Goal: Task Accomplishment & Management: Use online tool/utility

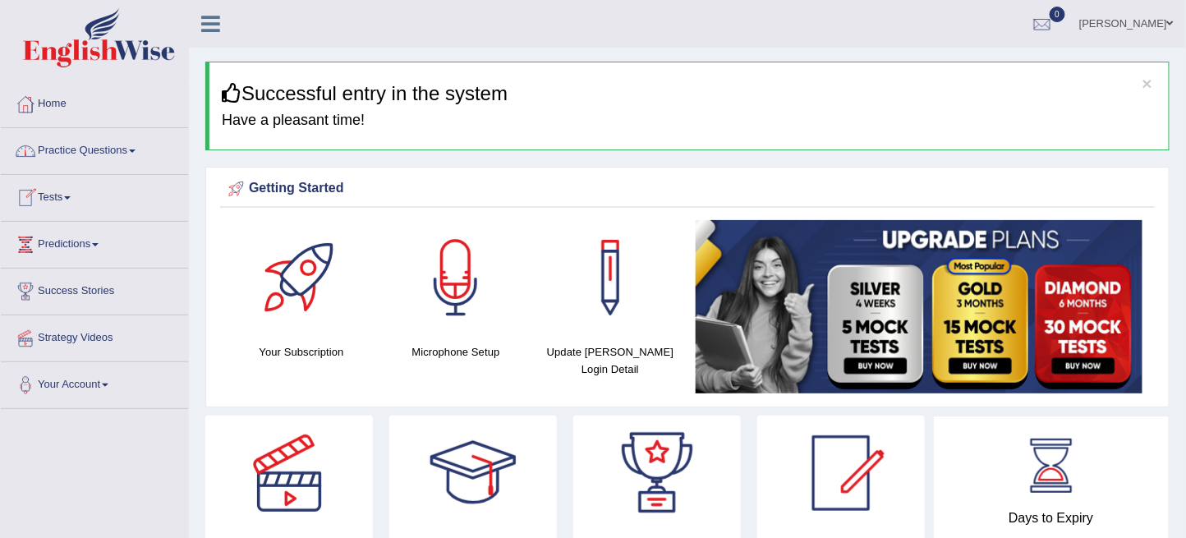
click at [104, 146] on link "Practice Questions" at bounding box center [94, 148] width 187 height 41
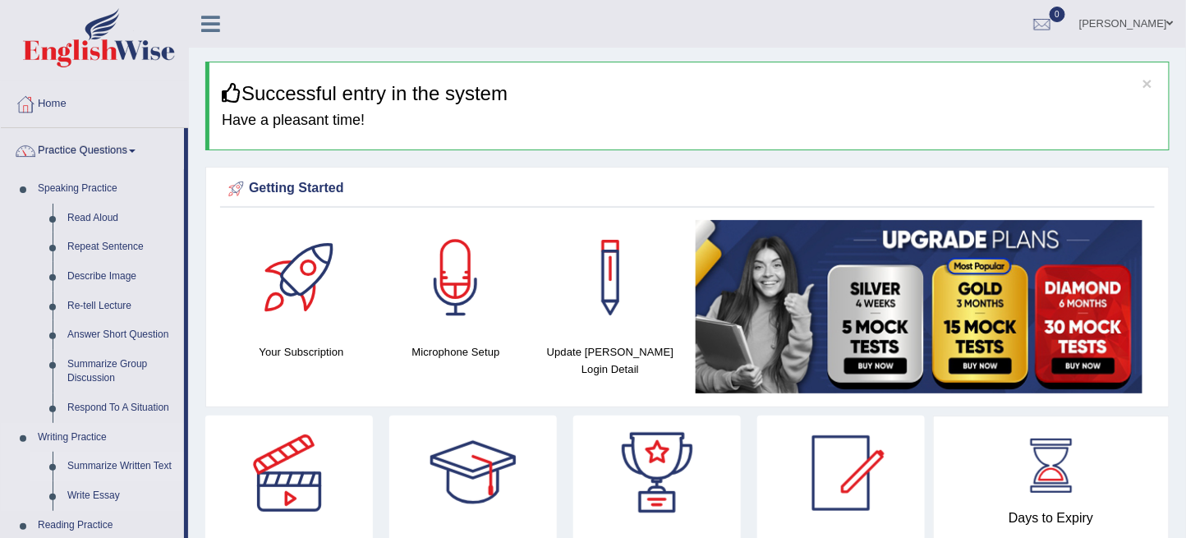
scroll to position [182, 0]
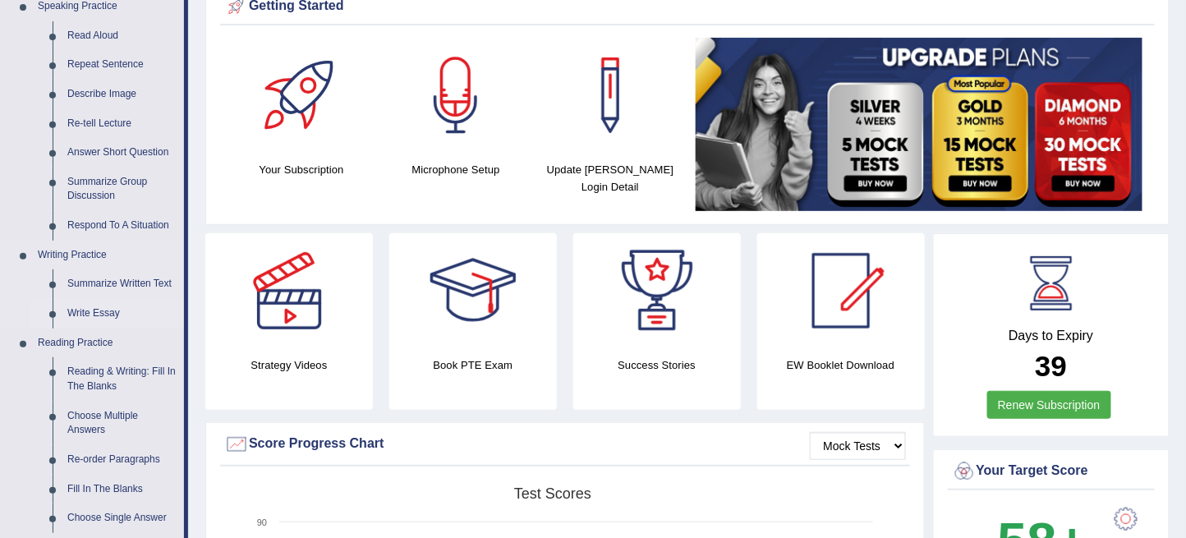
click at [115, 313] on link "Write Essay" at bounding box center [122, 314] width 124 height 30
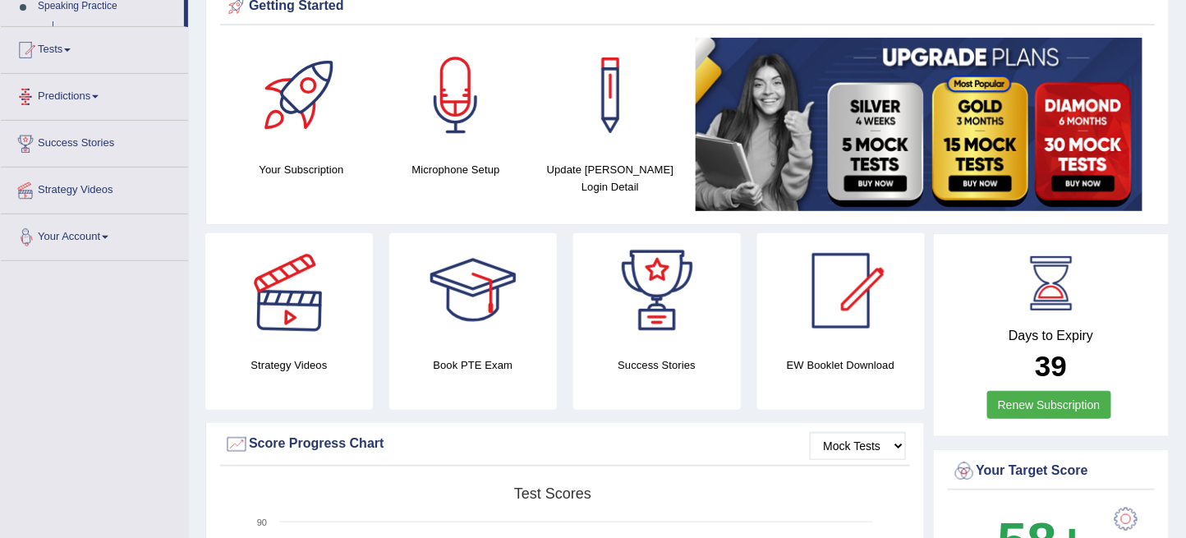
scroll to position [268, 0]
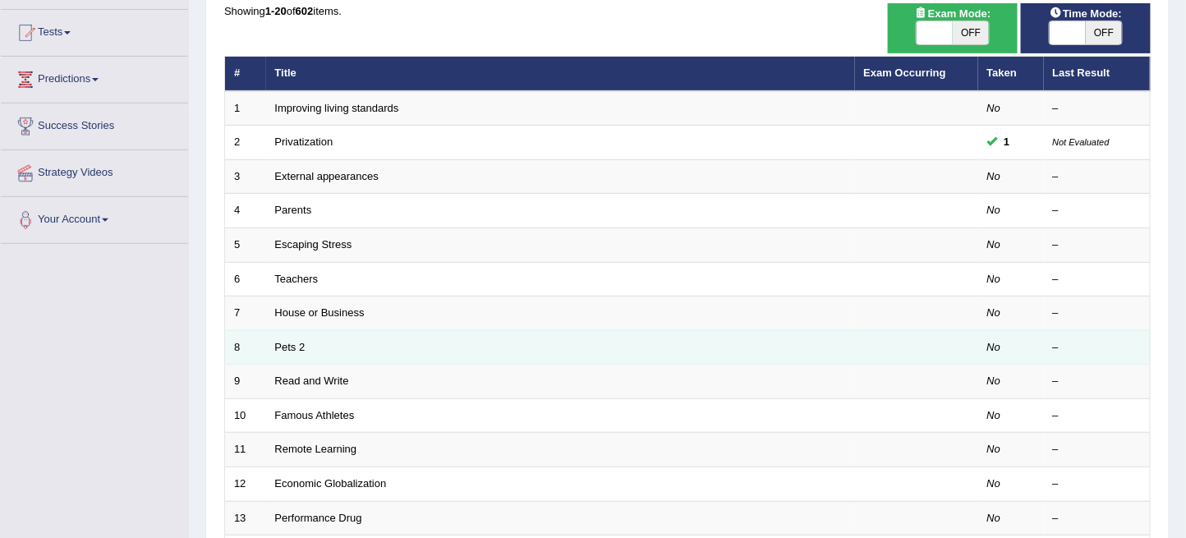
scroll to position [182, 0]
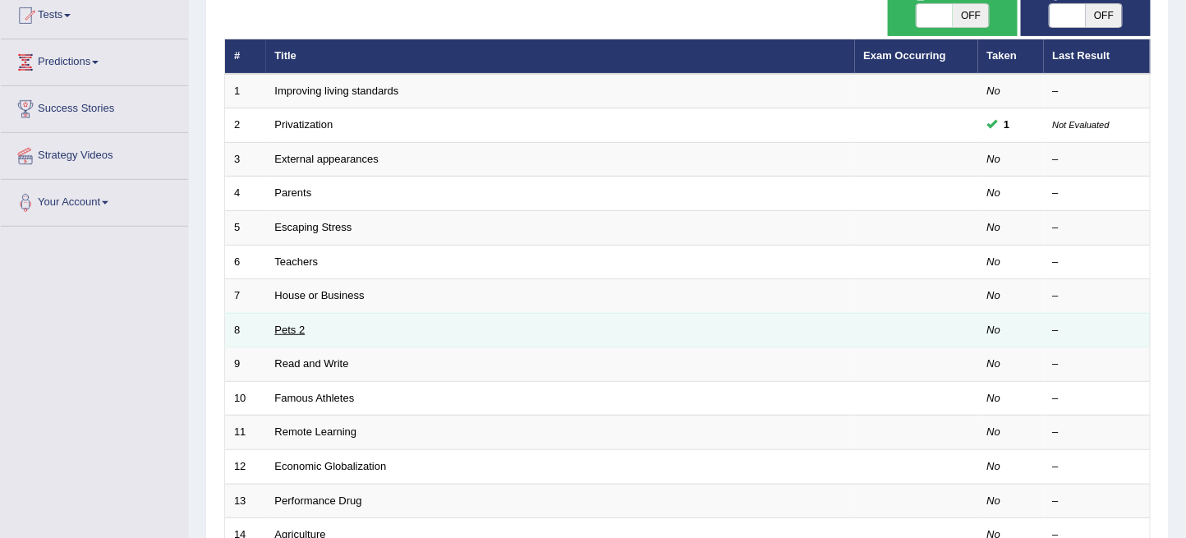
click at [292, 325] on link "Pets 2" at bounding box center [290, 330] width 30 height 12
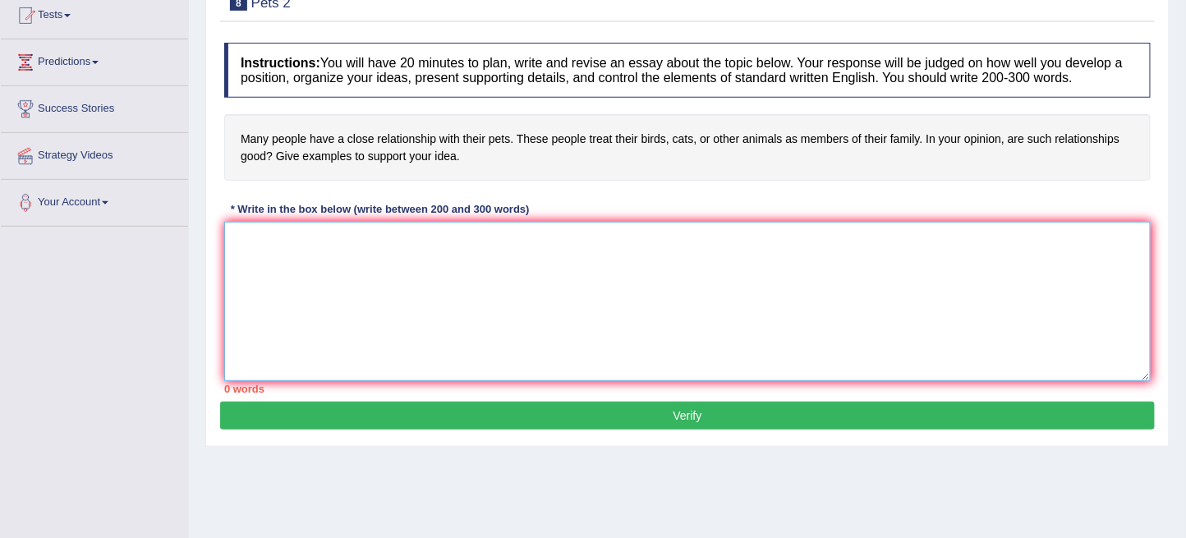
click at [445, 280] on textarea at bounding box center [687, 301] width 927 height 159
click at [389, 241] on textarea "This increasing influence of" at bounding box center [687, 301] width 927 height 159
click at [402, 238] on textarea "This increasing influence of" at bounding box center [687, 301] width 927 height 159
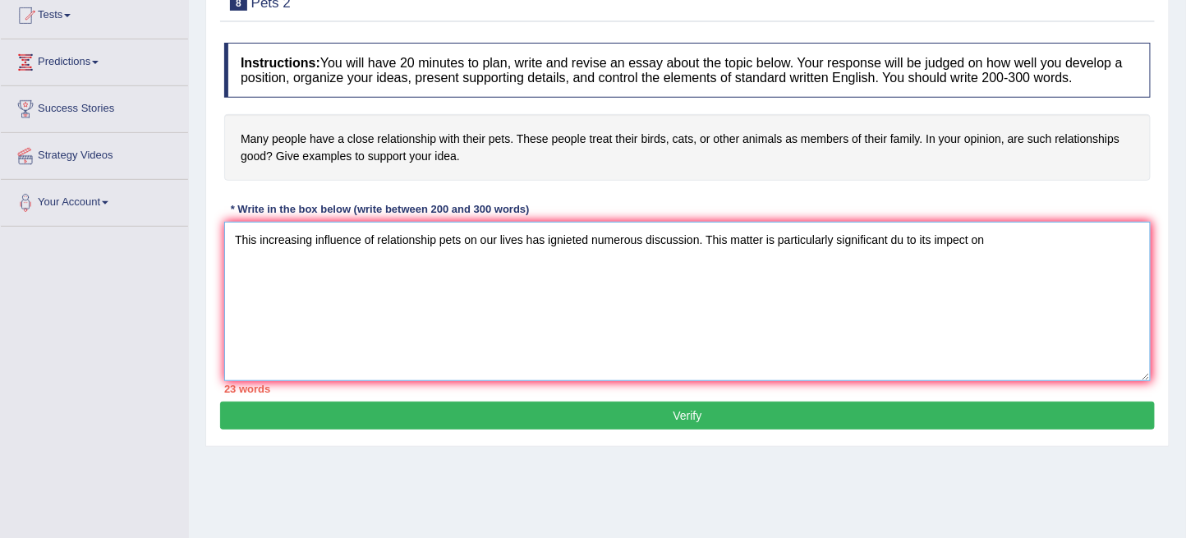
click at [995, 246] on textarea "This increasing influence of relationship pets on our lives has ignieted numero…" at bounding box center [687, 301] width 927 height 159
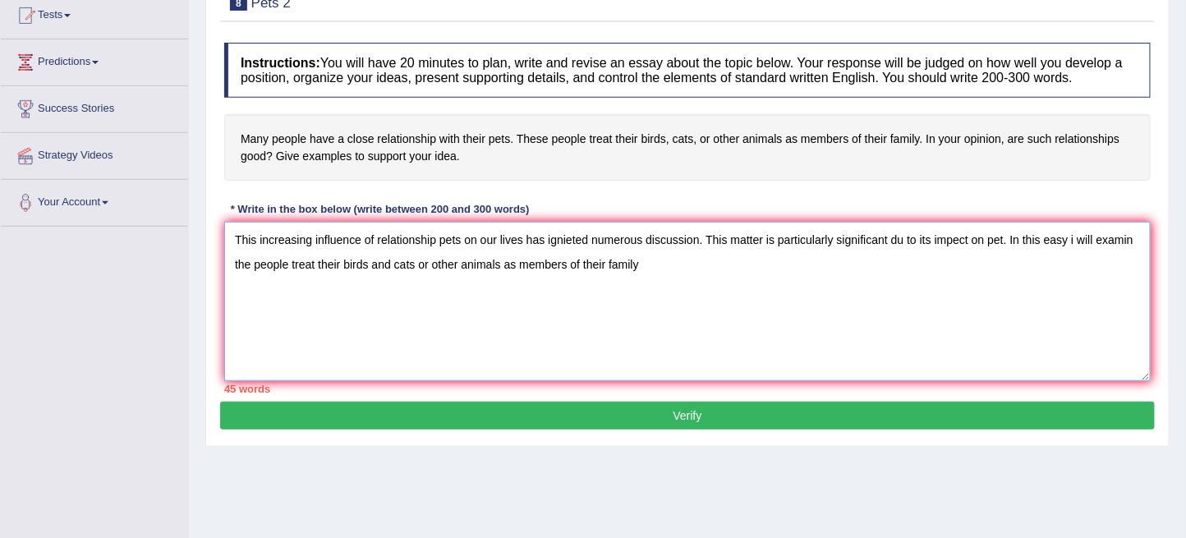
click at [1138, 237] on textarea "This increasing influence of relationship pets on our lives has ignieted numero…" at bounding box center [687, 301] width 927 height 159
click at [246, 261] on textarea "This increasing influence of relationship pets on our lives has ignieted numero…" at bounding box center [687, 301] width 927 height 159
click at [250, 264] on textarea "This increasing influence of relationship pets on our lives has ignieted numero…" at bounding box center [687, 301] width 927 height 159
click at [820, 265] on textarea "This increasing influence of relationship pets on our lives has ignieted numero…" at bounding box center [687, 301] width 927 height 159
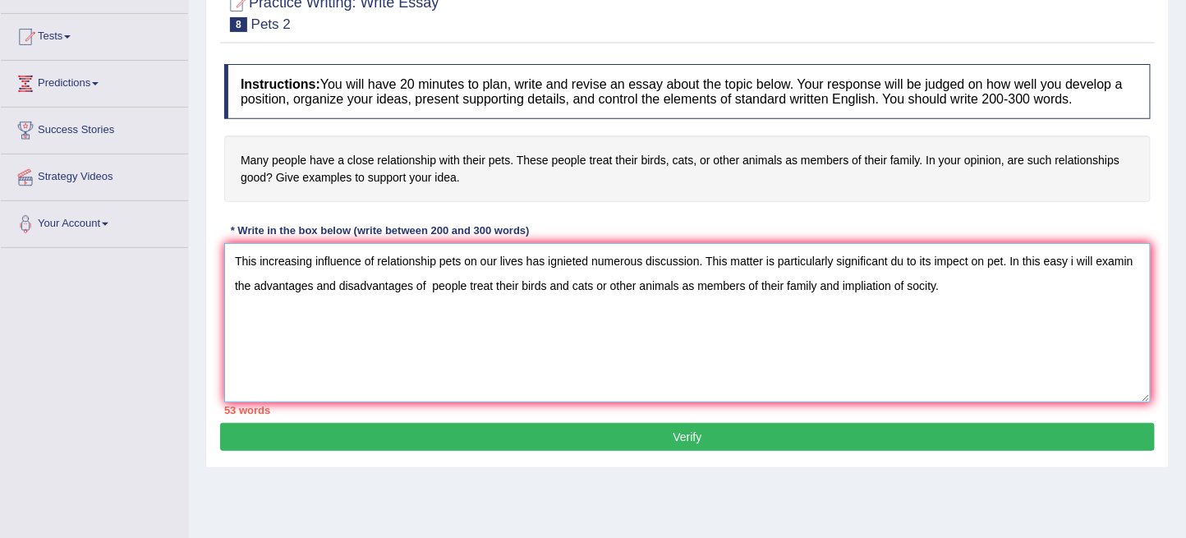
scroll to position [141, 0]
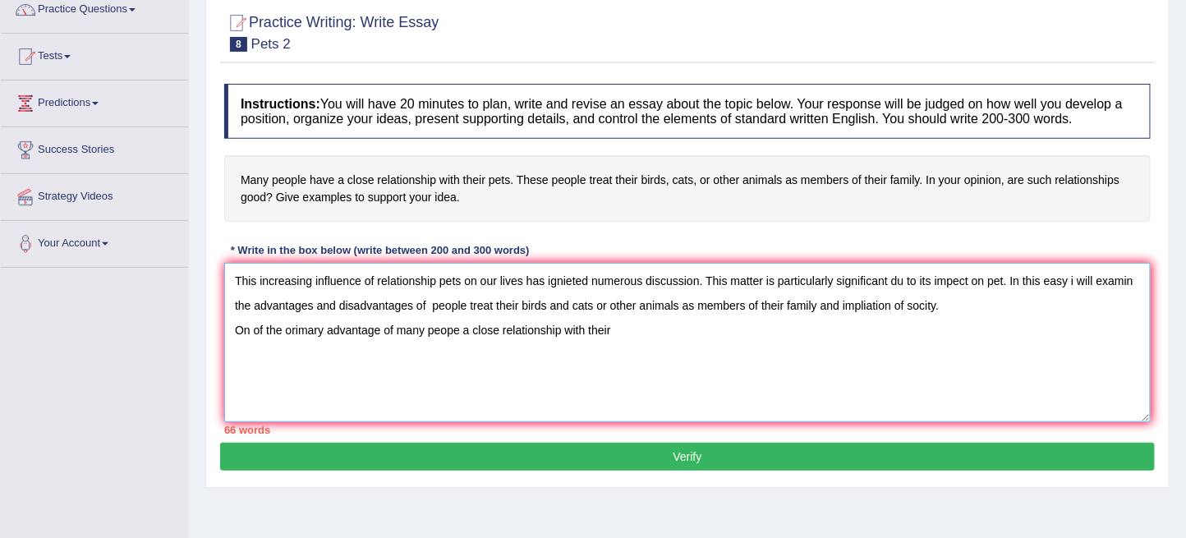
click at [292, 325] on textarea "This increasing influence of relationship pets on our lives has ignieted numero…" at bounding box center [687, 342] width 927 height 159
click at [614, 333] on textarea "This increasing influence of relationship pets on our lives has ignieted numero…" at bounding box center [687, 342] width 927 height 159
click at [978, 361] on textarea "This increasing influence of relationship pets on our lives has ignieted numero…" at bounding box center [687, 342] width 927 height 159
click at [592, 346] on textarea "This increasing influence of relationship pets on our lives has ignieted numero…" at bounding box center [687, 342] width 927 height 159
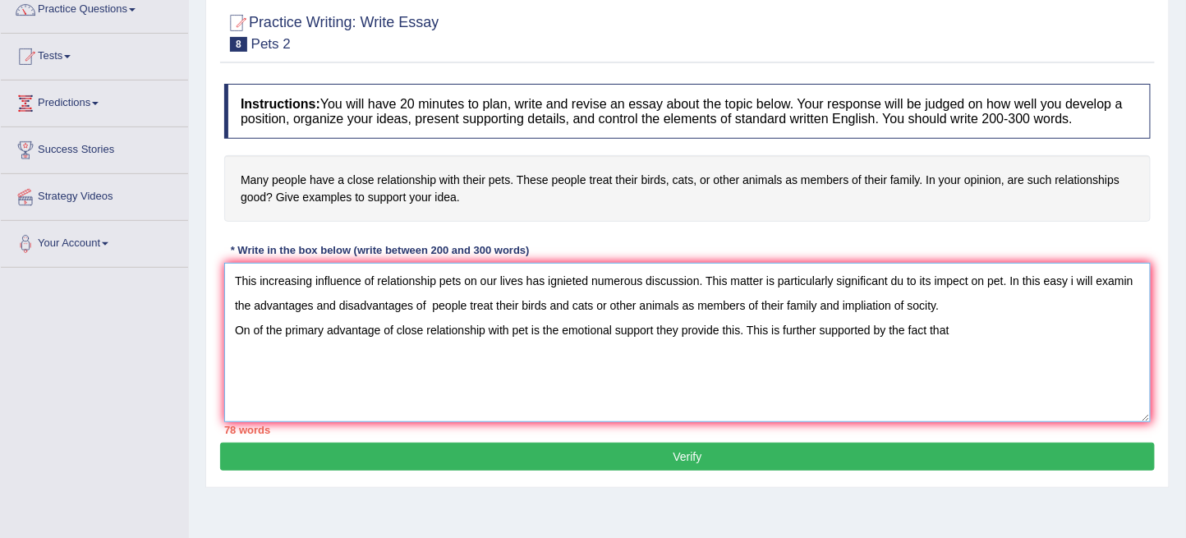
click at [592, 346] on textarea "This increasing influence of relationship pets on our lives has ignieted numero…" at bounding box center [687, 342] width 927 height 159
click at [961, 332] on textarea "This increasing influence of relationship pets on our lives has ignieted numero…" at bounding box center [687, 342] width 927 height 159
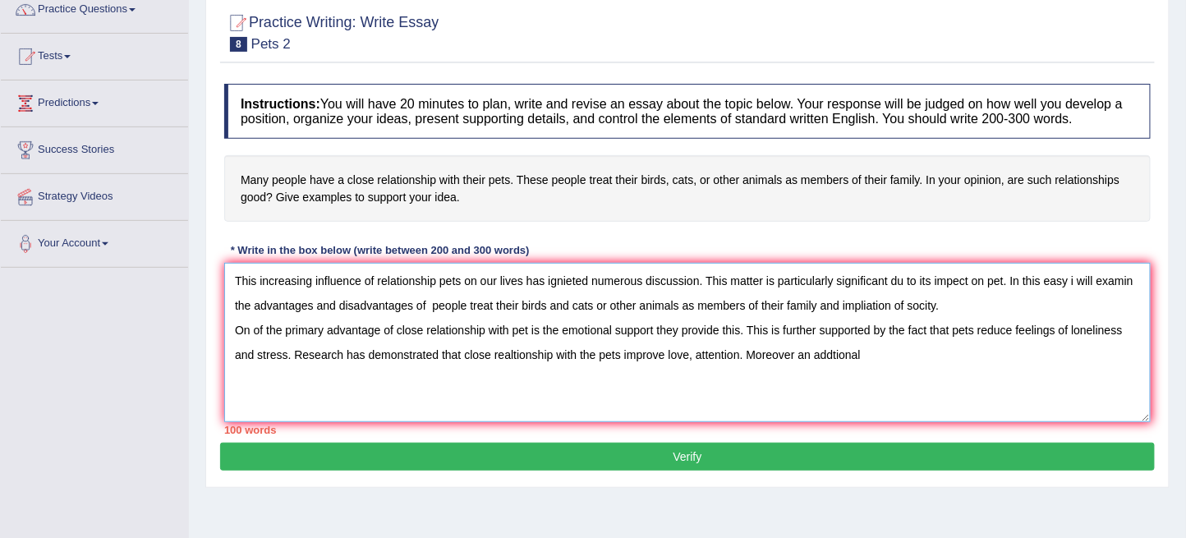
click at [794, 352] on textarea "This increasing influence of relationship pets on our lives has ignieted numero…" at bounding box center [687, 342] width 927 height 159
click at [876, 369] on textarea "This increasing influence of relationship pets on our lives has ignieted numero…" at bounding box center [687, 342] width 927 height 159
drag, startPoint x: 876, startPoint y: 370, endPoint x: 944, endPoint y: 366, distance: 68.3
click at [944, 366] on textarea "This increasing influence of relationship pets on our lives has ignieted numero…" at bounding box center [687, 342] width 927 height 159
drag, startPoint x: 925, startPoint y: 365, endPoint x: 933, endPoint y: 348, distance: 18.4
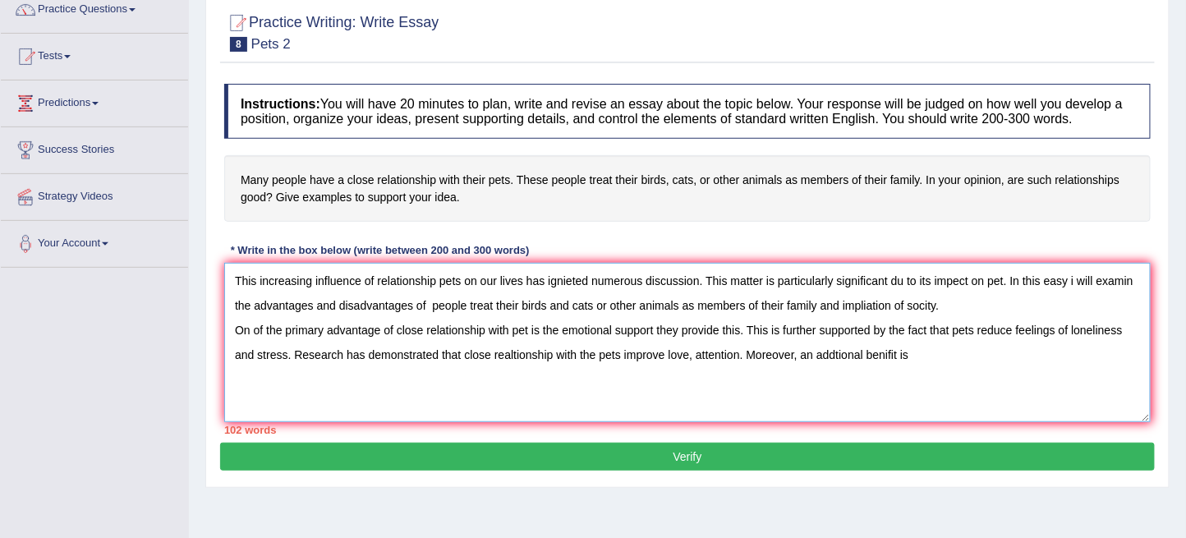
click at [925, 364] on textarea "This increasing influence of relationship pets on our lives has ignieted numero…" at bounding box center [687, 342] width 927 height 159
drag, startPoint x: 964, startPoint y: 398, endPoint x: 986, endPoint y: 370, distance: 35.2
click at [986, 370] on textarea "This increasing influence of relationship pets on our lives has ignieted numero…" at bounding box center [687, 342] width 927 height 159
click at [984, 372] on textarea "This increasing influence of relationship pets on our lives has ignieted numero…" at bounding box center [687, 342] width 927 height 159
click at [980, 371] on textarea "This increasing influence of relationship pets on our lives has ignieted numero…" at bounding box center [687, 342] width 927 height 159
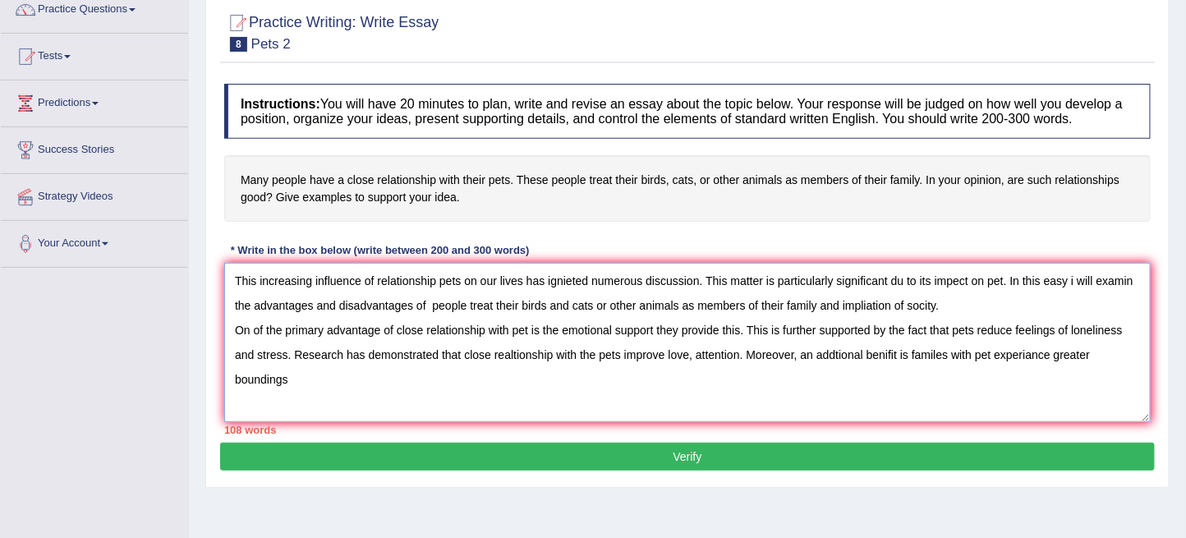
click at [292, 392] on textarea "This increasing influence of relationship pets on our lives has ignieted numero…" at bounding box center [687, 342] width 927 height 159
click at [399, 398] on textarea "This increasing influence of relationship pets on our lives has ignieted numero…" at bounding box center [687, 342] width 927 height 159
click at [389, 393] on textarea "This increasing influence of relationship pets on our lives has ignieted numero…" at bounding box center [687, 342] width 927 height 159
click at [450, 373] on textarea "This increasing influence of relationship pets on our lives has ignieted numero…" at bounding box center [687, 342] width 927 height 159
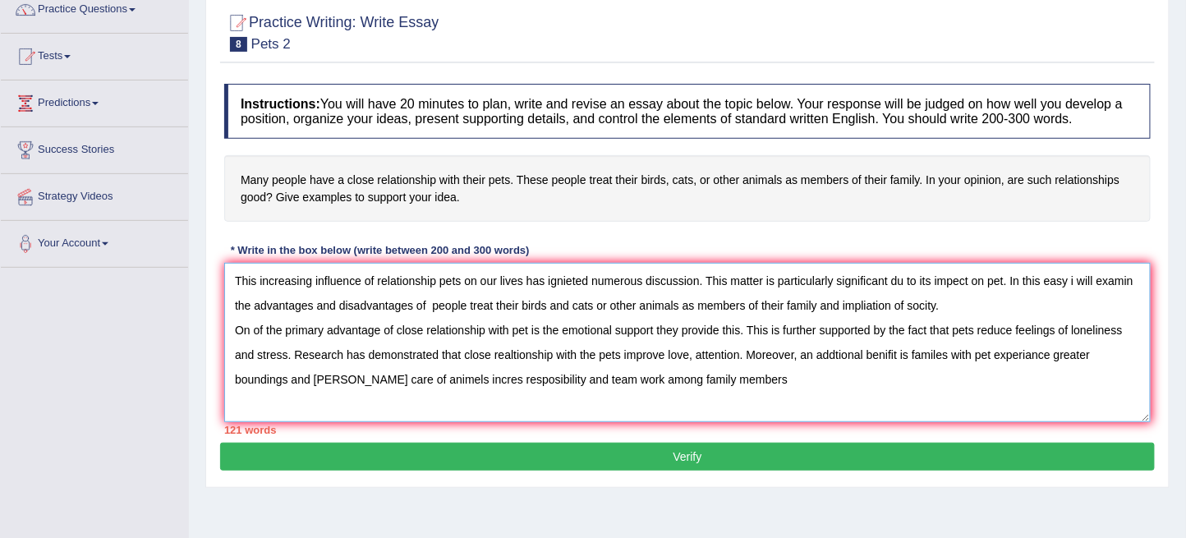
click at [725, 384] on textarea "This increasing influence of relationship pets on our lives has ignieted numero…" at bounding box center [687, 342] width 927 height 159
click at [828, 391] on textarea "This increasing influence of relationship pets on our lives has ignieted numero…" at bounding box center [687, 342] width 927 height 159
click at [862, 386] on textarea "This increasing influence of relationship pets on our lives has ignieted numero…" at bounding box center [687, 342] width 927 height 159
click at [814, 392] on textarea "This increasing influence of relationship pets on our lives has ignieted numero…" at bounding box center [687, 342] width 927 height 159
click at [822, 388] on textarea "This increasing influence of relationship pets on our lives has ignieted numero…" at bounding box center [687, 342] width 927 height 159
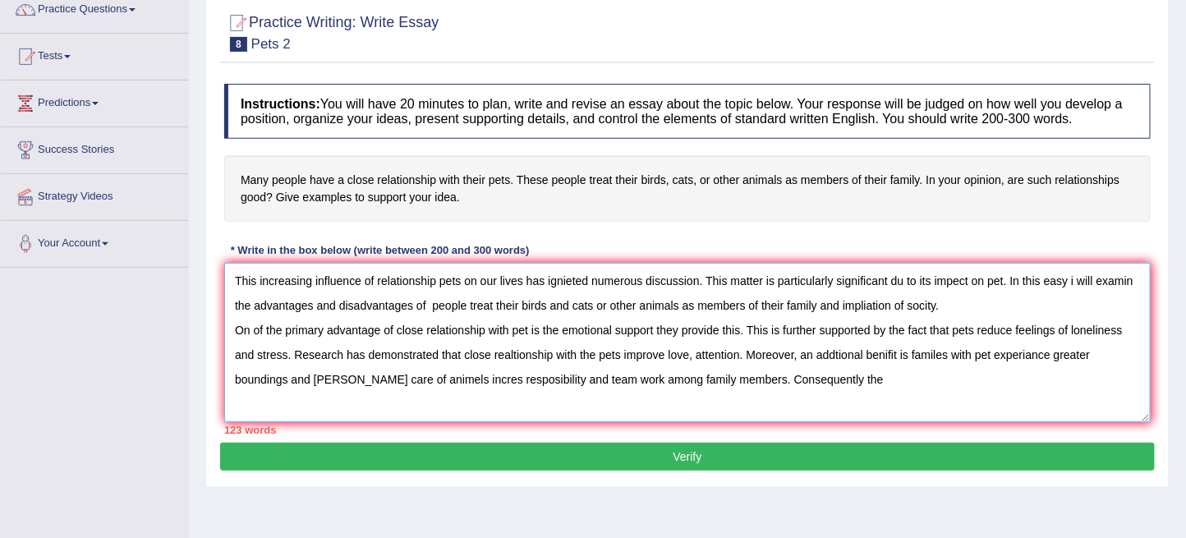
click at [896, 400] on textarea "This increasing influence of relationship pets on our lives has ignieted numero…" at bounding box center [687, 342] width 927 height 159
click at [1103, 375] on textarea "This increasing influence of relationship pets on our lives has ignieted numero…" at bounding box center [687, 342] width 927 height 159
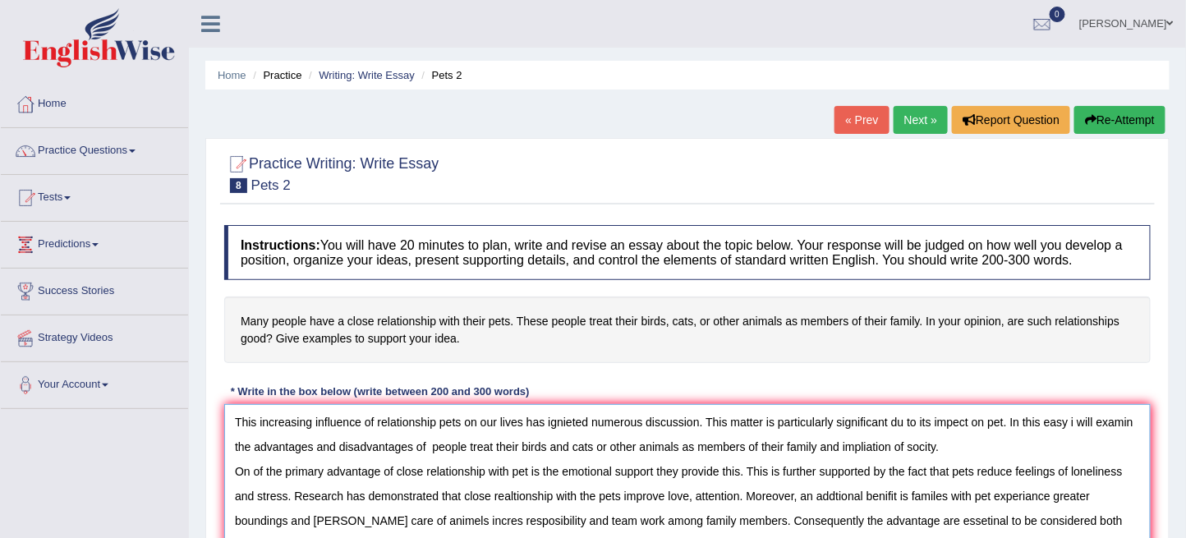
scroll to position [182, 0]
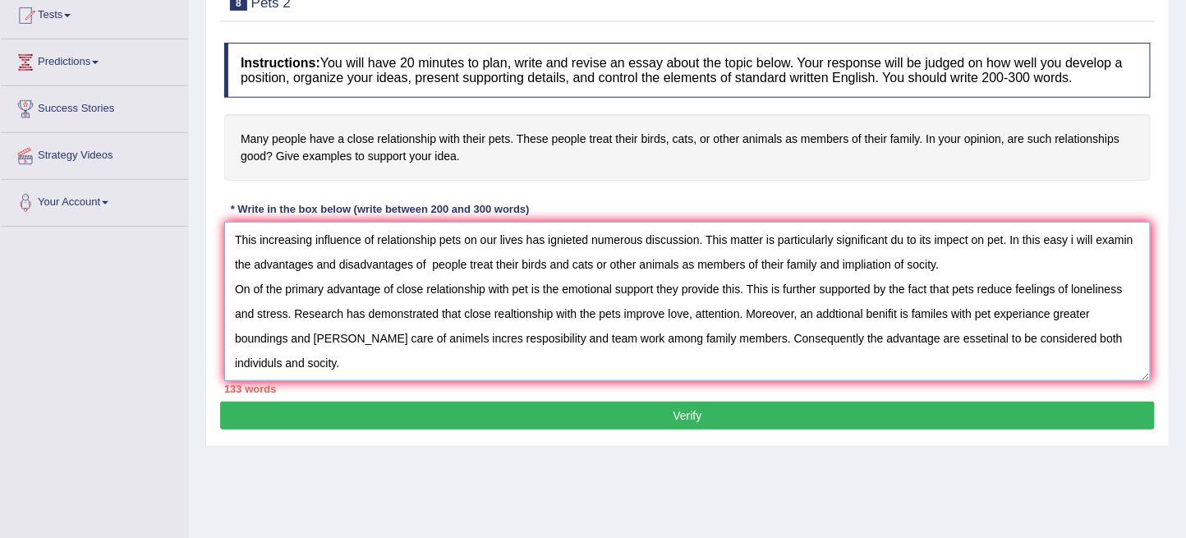
click at [337, 366] on textarea "This increasing influence of relationship pets on our lives has ignieted numero…" at bounding box center [687, 301] width 927 height 159
click at [821, 359] on textarea "This increasing influence of relationship pets on our lives has ignieted numero…" at bounding box center [687, 301] width 927 height 159
click at [938, 191] on div "Instructions: You will have 20 minutes to plan, write and revise an essay about…" at bounding box center [687, 218] width 935 height 367
click at [255, 366] on textarea "This increasing influence of relationship pets on our lives has ignieted numero…" at bounding box center [687, 301] width 927 height 159
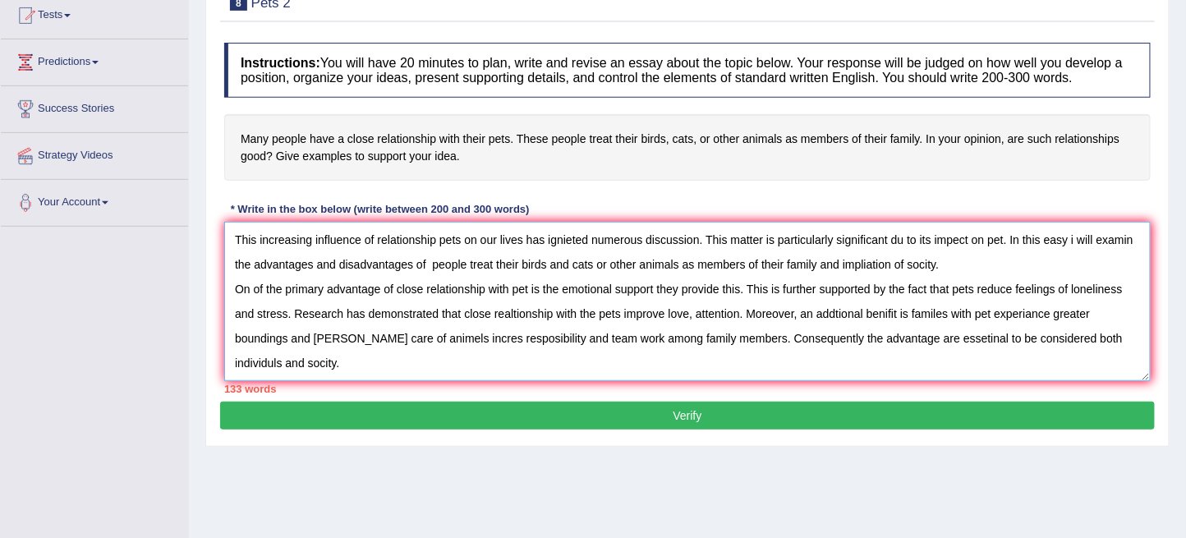
scroll to position [0, 0]
drag, startPoint x: 292, startPoint y: 338, endPoint x: 211, endPoint y: 230, distance: 135.1
click at [211, 230] on div "Practice Writing: Write Essay 8 Pets 2 Instructions: You will have 20 minutes t…" at bounding box center [687, 201] width 964 height 491
click at [146, 254] on div "Toggle navigation Home Practice Questions Speaking Practice Read Aloud Repeat S…" at bounding box center [593, 245] width 1186 height 854
click at [357, 361] on textarea "This increasing influence of relationship pets on our lives has ignieted numero…" at bounding box center [687, 301] width 927 height 159
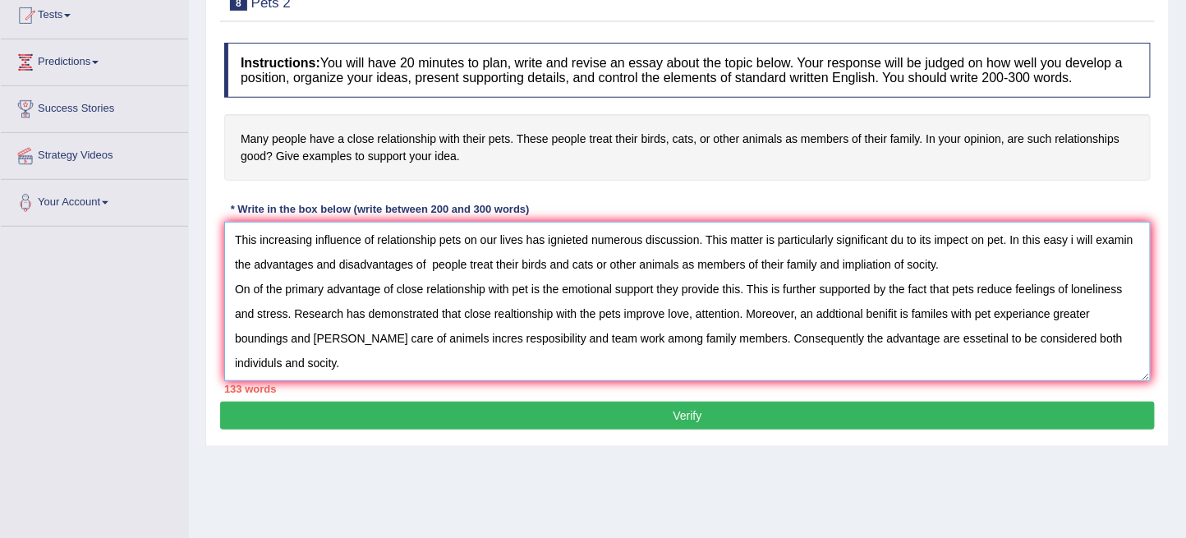
scroll to position [14, 0]
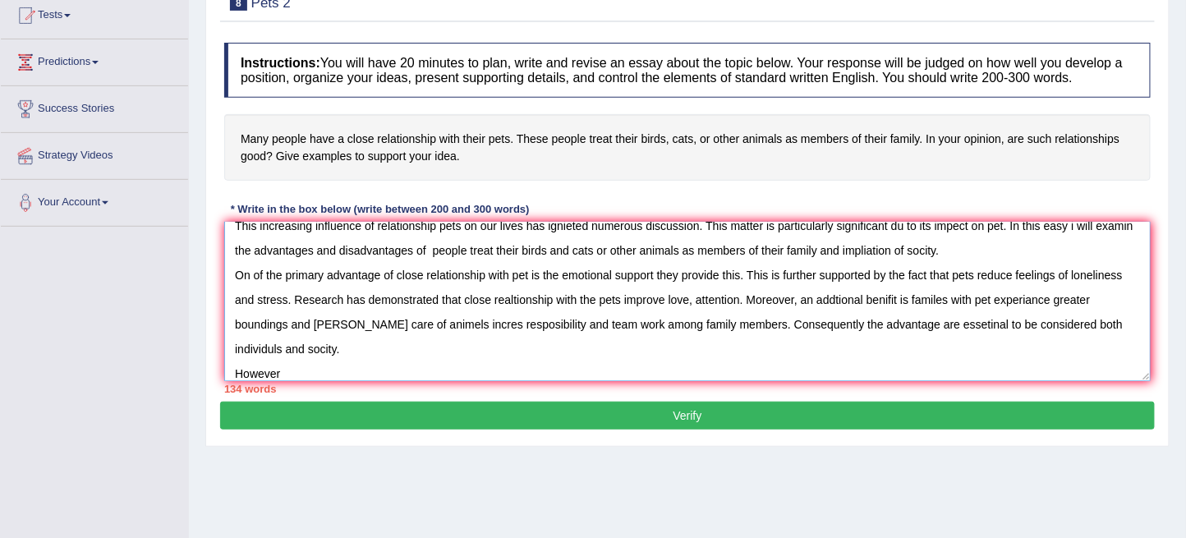
click at [285, 375] on textarea "This increasing influence of relationship pets on our lives has ignieted numero…" at bounding box center [687, 301] width 927 height 159
type textarea "This increasing influence of relationship pets on our lives has ignieted numero…"
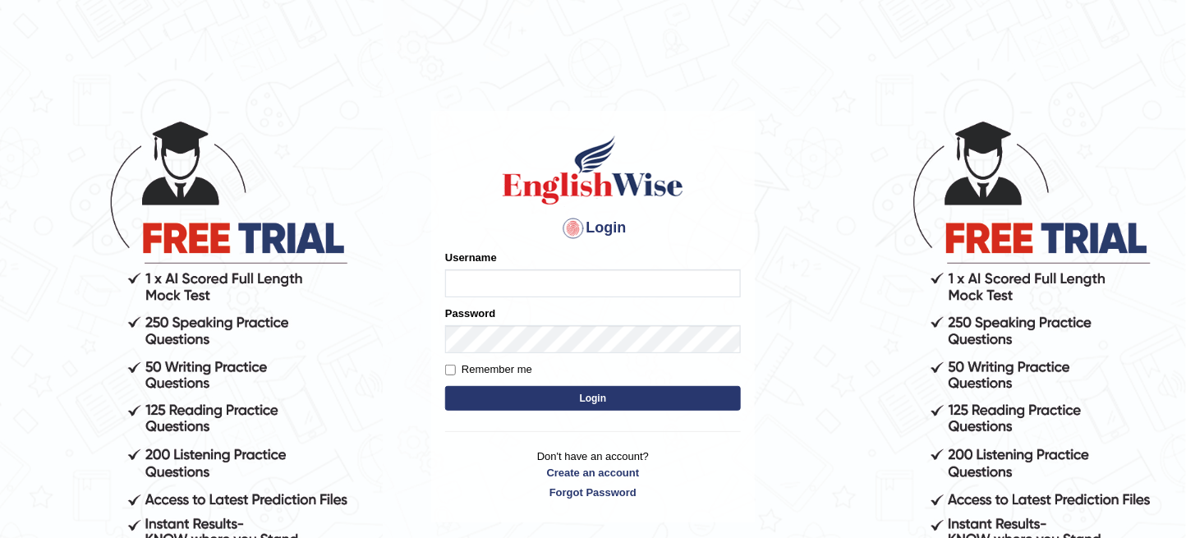
type input "zayanhabib_007"
click at [596, 394] on button "Login" at bounding box center [593, 398] width 296 height 25
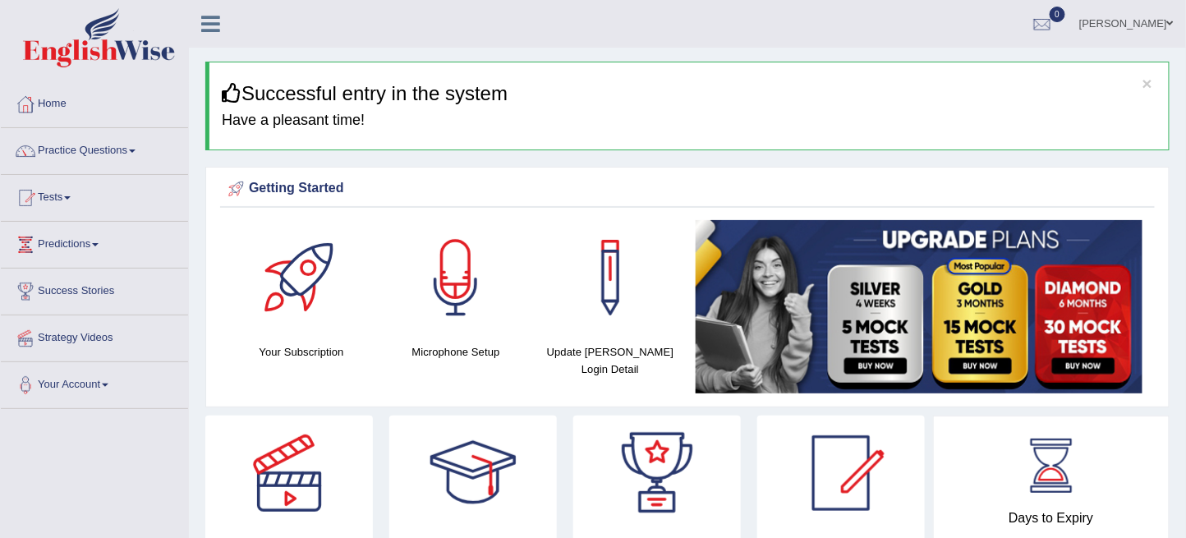
drag, startPoint x: 1199, startPoint y: 2, endPoint x: 121, endPoint y: 472, distance: 1175.9
click at [66, 246] on link "Predictions" at bounding box center [94, 242] width 187 height 41
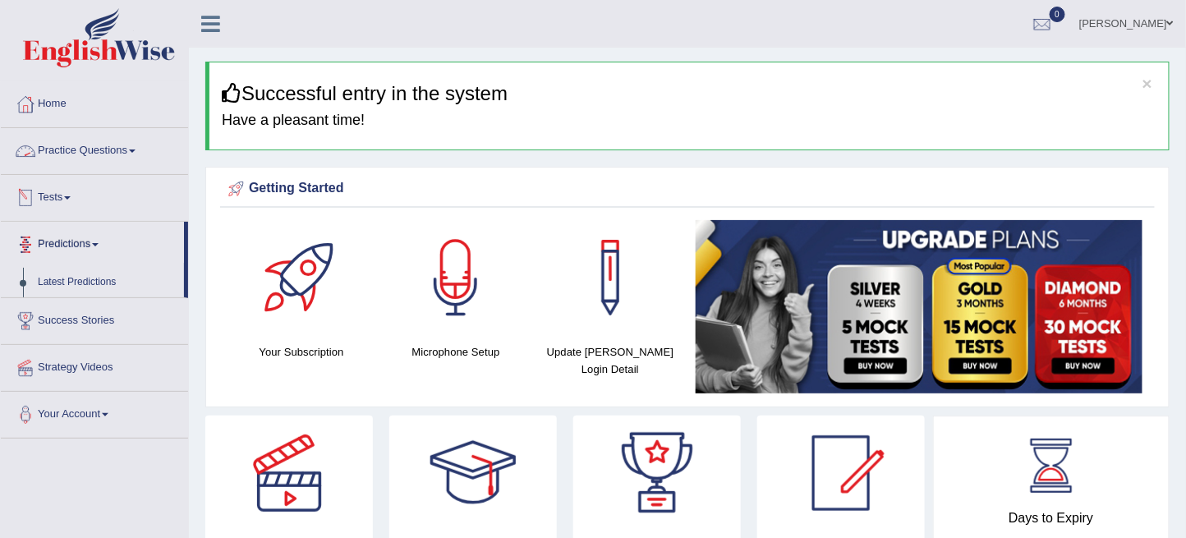
click at [129, 154] on link "Practice Questions" at bounding box center [94, 148] width 187 height 41
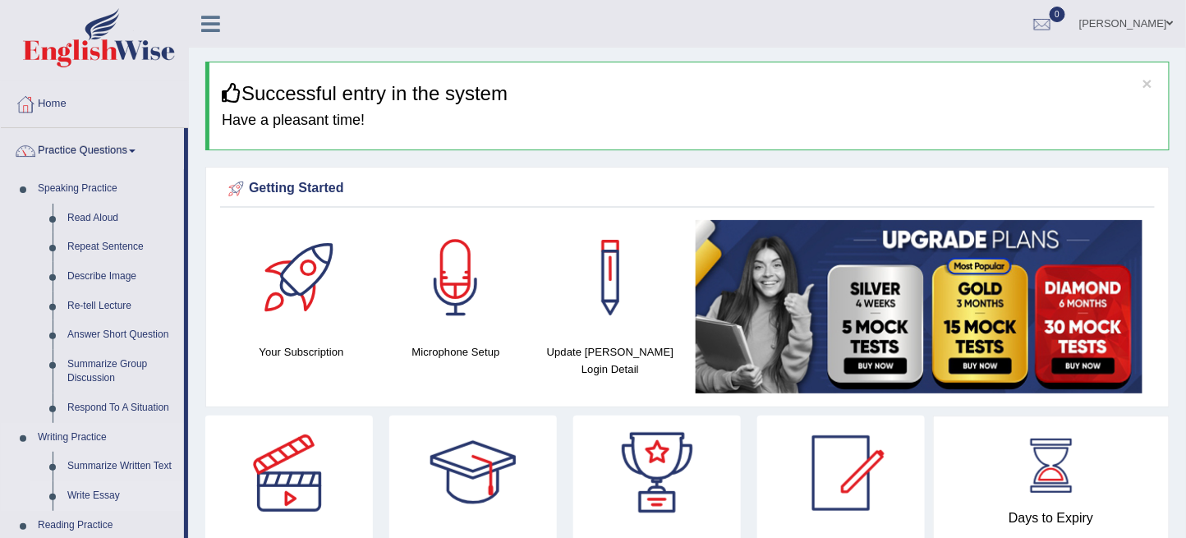
click at [110, 500] on link "Write Essay" at bounding box center [122, 496] width 124 height 30
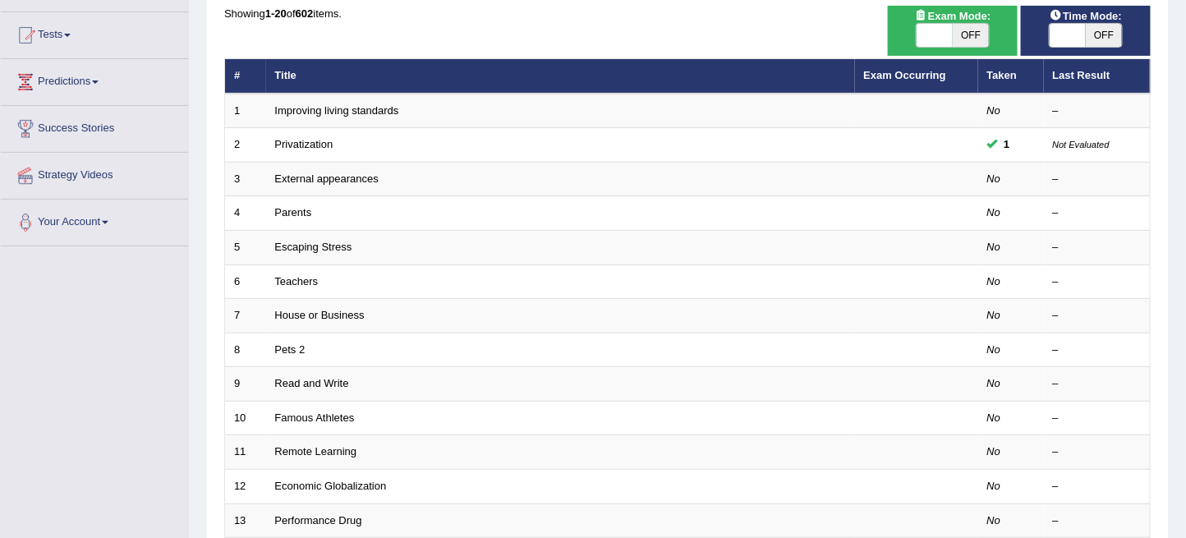
scroll to position [182, 0]
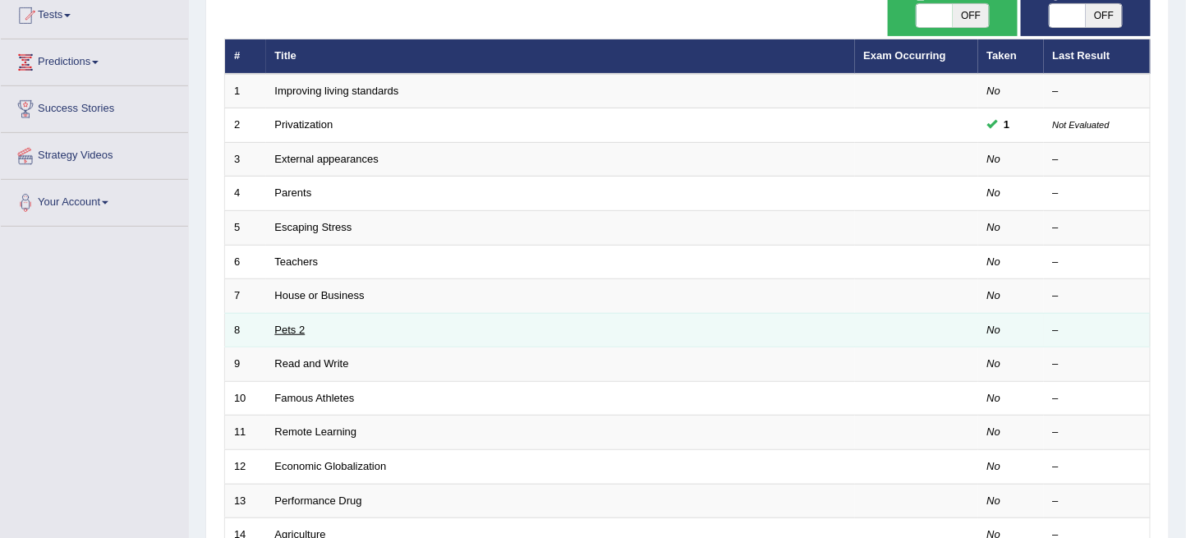
click at [283, 327] on link "Pets 2" at bounding box center [290, 330] width 30 height 12
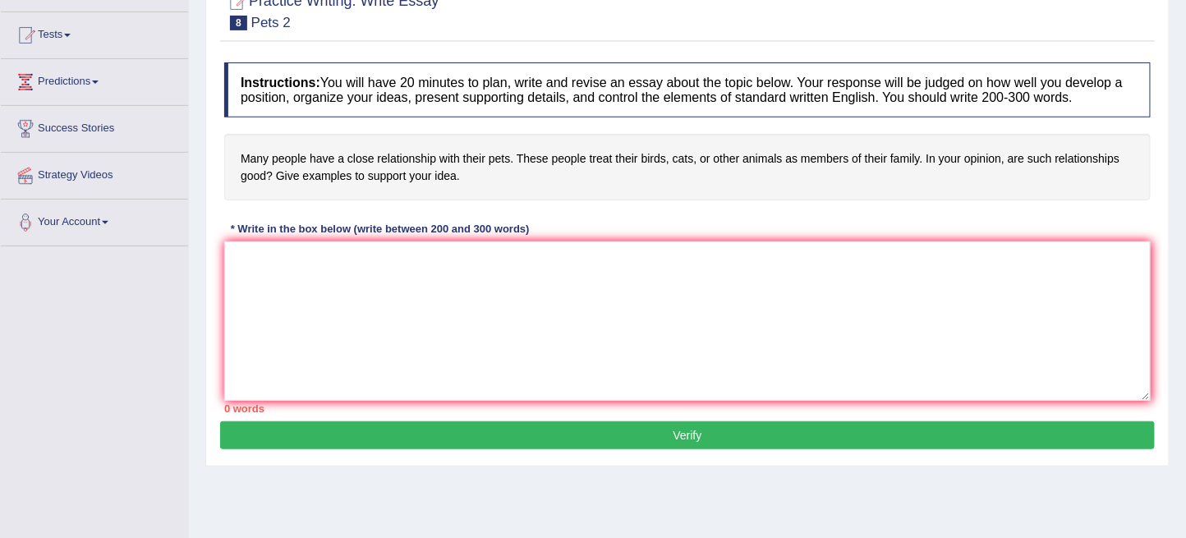
scroll to position [182, 0]
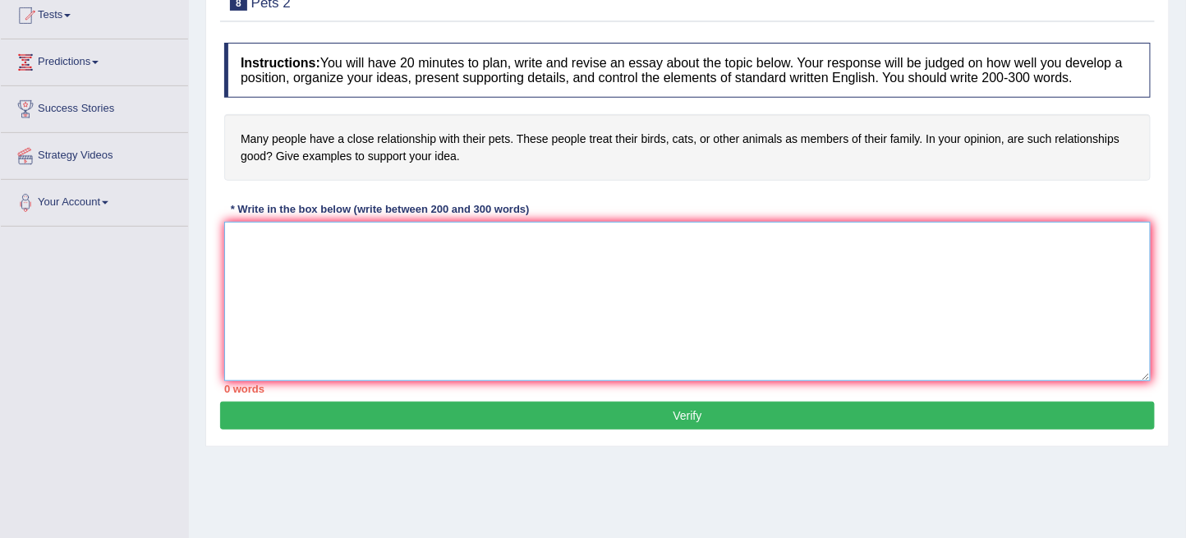
click at [465, 325] on textarea at bounding box center [687, 301] width 927 height 159
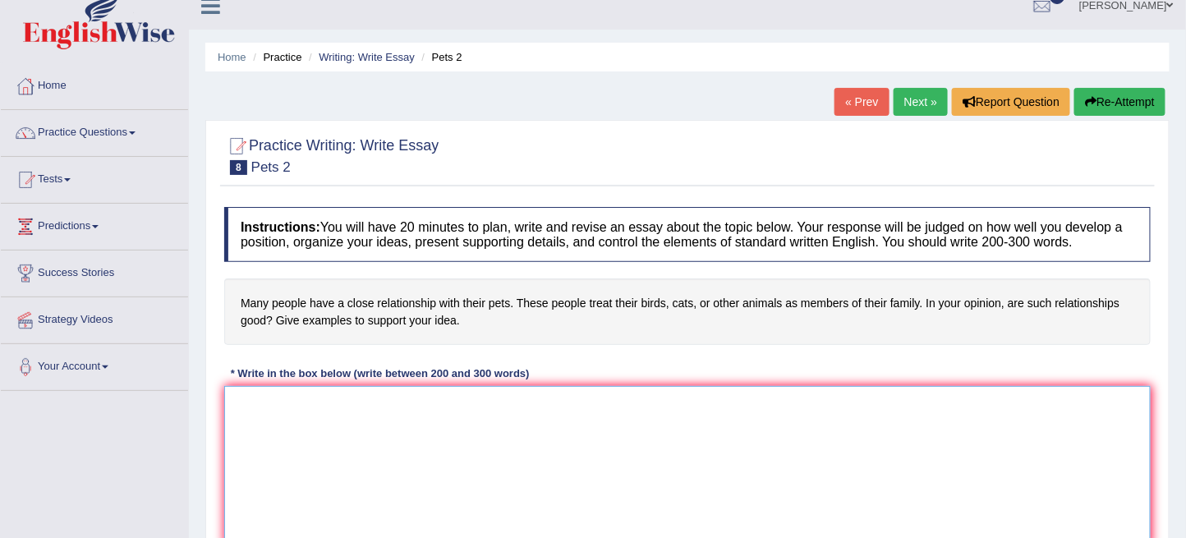
scroll to position [0, 0]
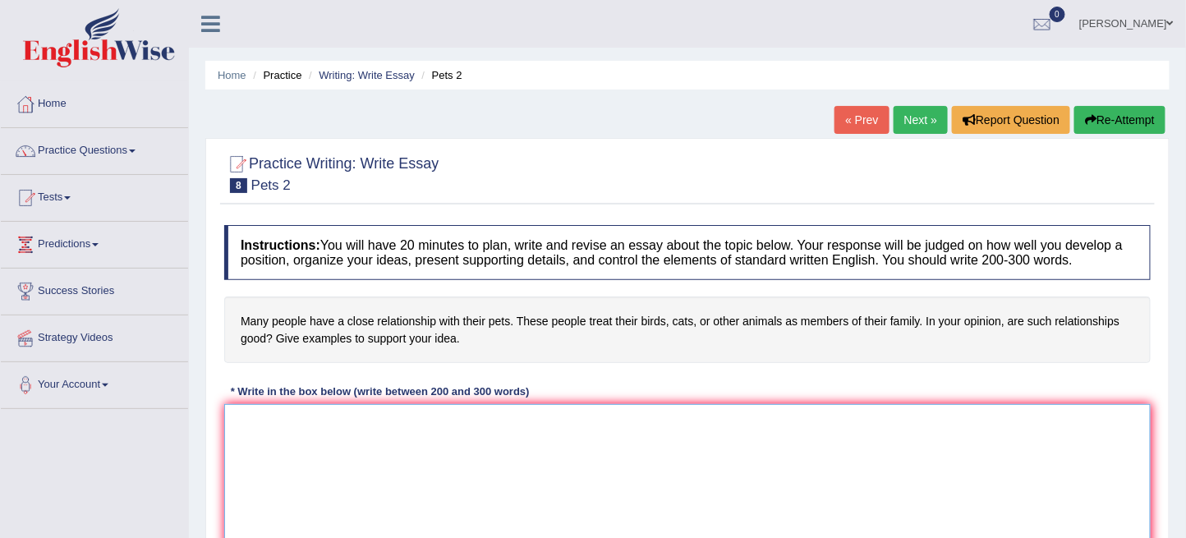
click at [325, 441] on textarea at bounding box center [687, 483] width 927 height 159
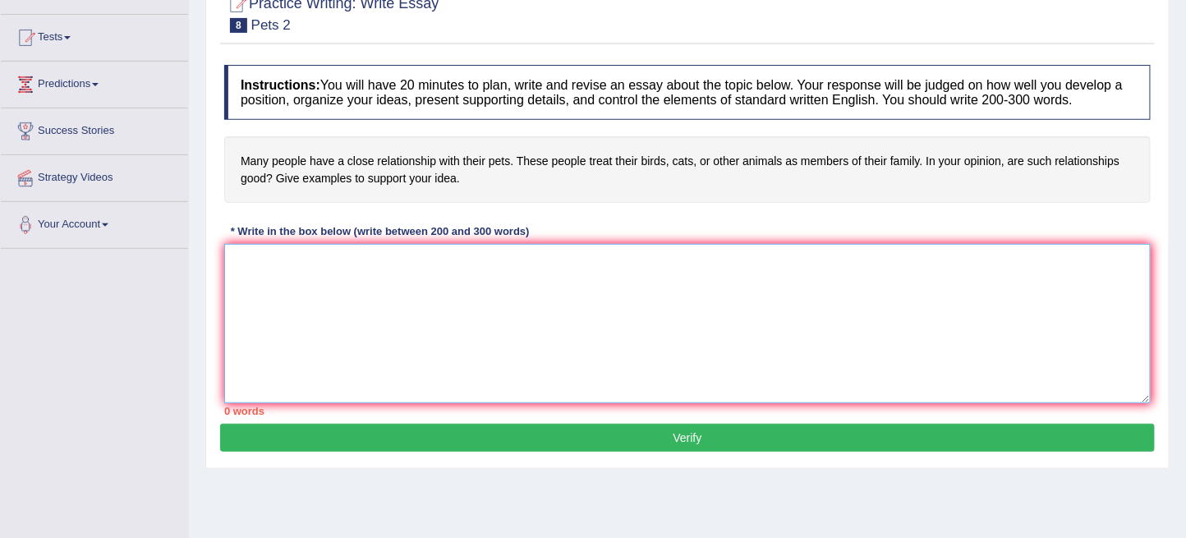
scroll to position [141, 0]
